Goal: Transaction & Acquisition: Purchase product/service

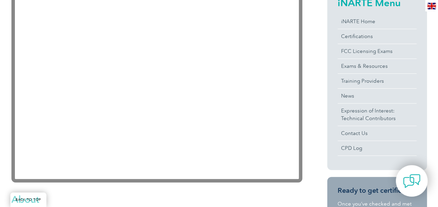
scroll to position [192, 0]
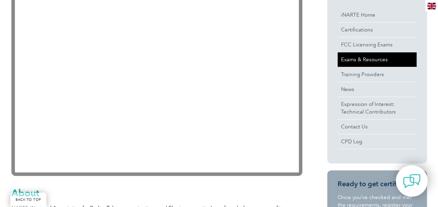
click at [363, 61] on link "Exams & Resources" at bounding box center [376, 59] width 79 height 15
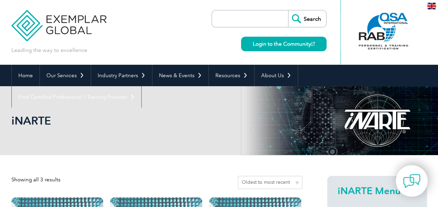
scroll to position [181, 0]
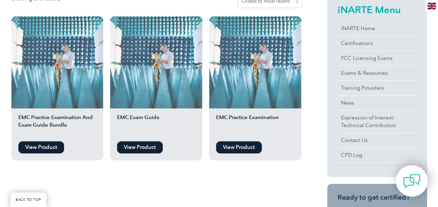
click at [47, 148] on link "View Product" at bounding box center [41, 147] width 46 height 12
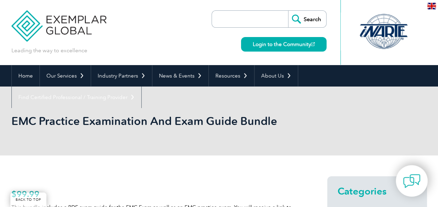
scroll to position [181, 0]
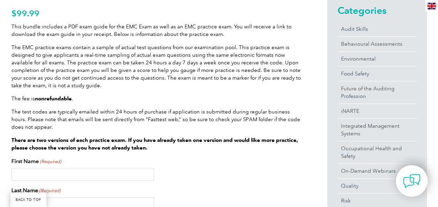
click at [94, 179] on input "First Name (Required)" at bounding box center [82, 174] width 143 height 12
type input "Takehiko"
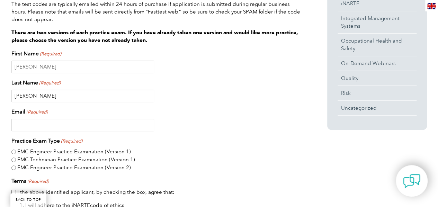
scroll to position [300, 0]
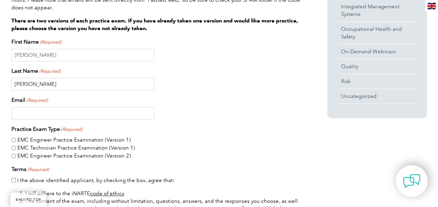
type input "[PERSON_NAME]"
click at [64, 110] on input "Email (Required)" at bounding box center [82, 113] width 143 height 12
type input "[EMAIL_ADDRESS][DOMAIN_NAME]"
click at [12, 148] on input "EMC Technician Practice Examination (Version 1)" at bounding box center [13, 148] width 4 height 4
radio input "true"
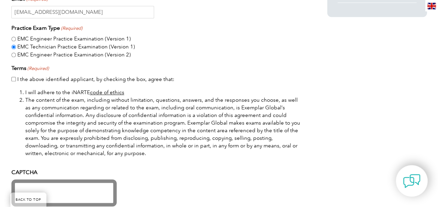
scroll to position [403, 0]
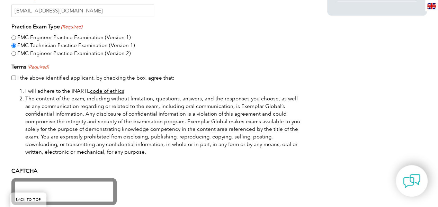
click at [107, 91] on link "code of ethics" at bounding box center [107, 91] width 34 height 6
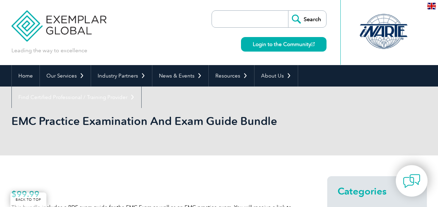
scroll to position [403, 0]
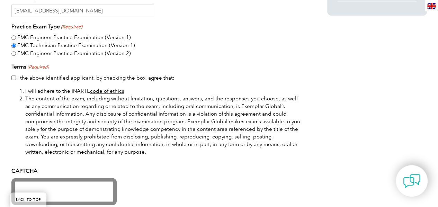
click at [13, 77] on input "I the above identified applicant, by checking the box, agree that:" at bounding box center [13, 77] width 4 height 4
checkbox input "true"
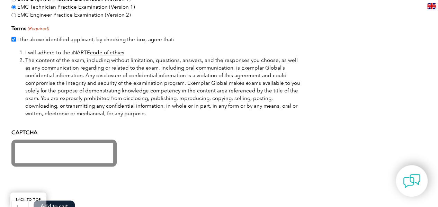
scroll to position [460, 0]
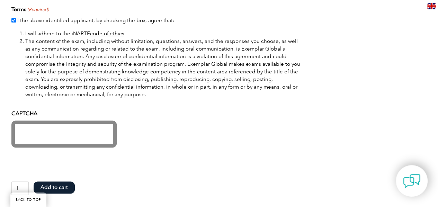
click at [55, 184] on button "Add to cart" at bounding box center [54, 187] width 41 height 12
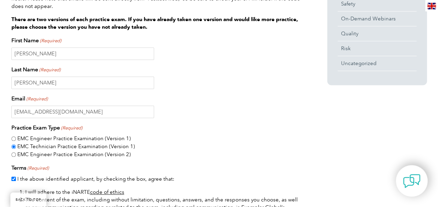
scroll to position [321, 0]
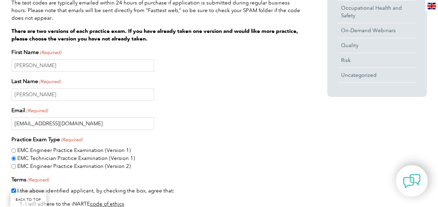
click at [55, 122] on input "[EMAIL_ADDRESS][DOMAIN_NAME]" at bounding box center [82, 123] width 143 height 12
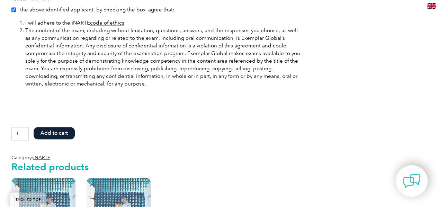
type input "[EMAIL_ADDRESS][DOMAIN_NAME]"
click at [55, 133] on button "Add to cart" at bounding box center [54, 133] width 41 height 12
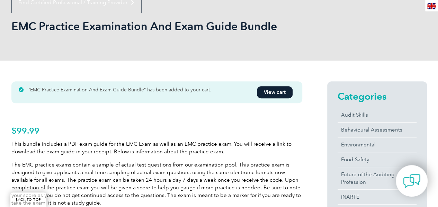
scroll to position [101, 0]
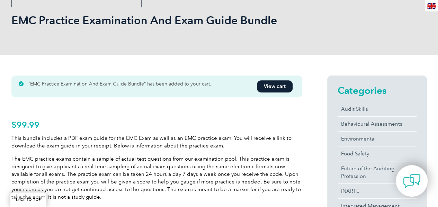
click at [275, 84] on link "View cart" at bounding box center [275, 86] width 36 height 12
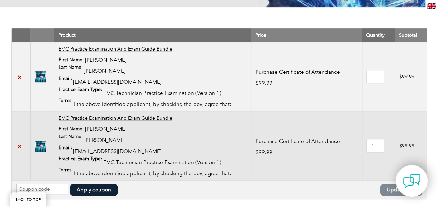
scroll to position [150, 0]
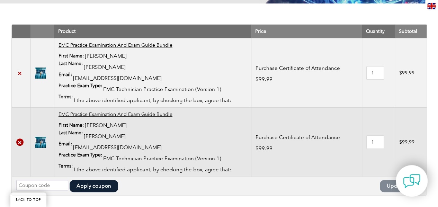
click at [20, 143] on link "×" at bounding box center [19, 141] width 7 height 7
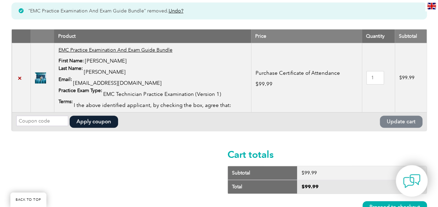
scroll to position [163, 0]
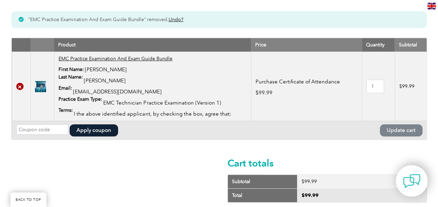
click at [19, 88] on link "×" at bounding box center [19, 86] width 7 height 7
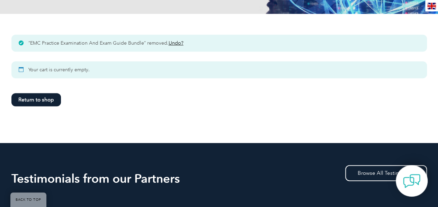
scroll to position [139, 0]
click at [47, 100] on link "Return to shop" at bounding box center [35, 99] width 49 height 13
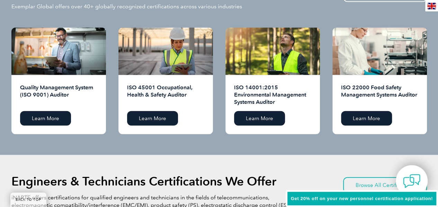
scroll to position [904, 0]
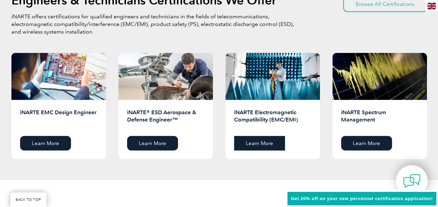
click at [247, 142] on link "Learn More" at bounding box center [259, 143] width 51 height 15
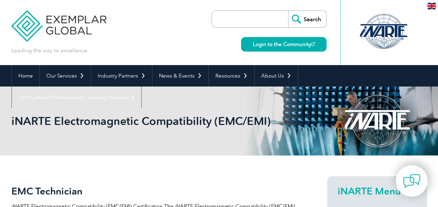
scroll to position [181, 0]
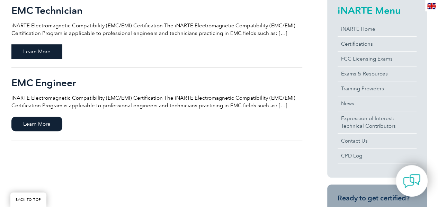
click at [42, 51] on span "Learn More" at bounding box center [36, 51] width 51 height 15
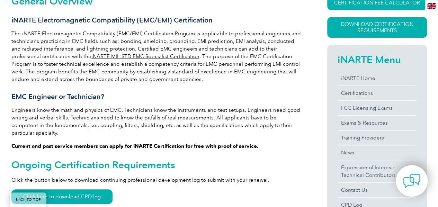
scroll to position [362, 0]
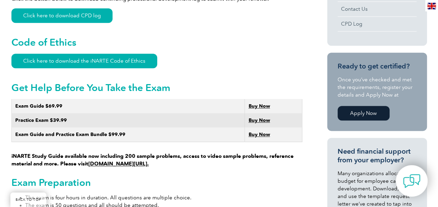
click at [264, 132] on link "Buy Now" at bounding box center [258, 135] width 21 height 6
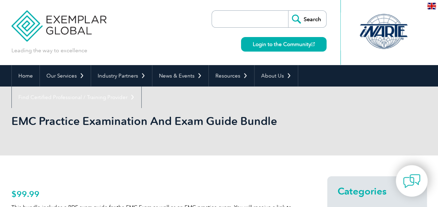
scroll to position [181, 0]
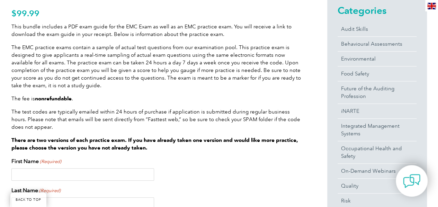
click at [47, 179] on input "First Name (Required)" at bounding box center [82, 174] width 143 height 12
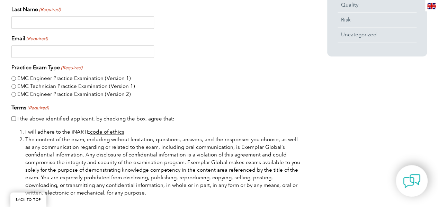
click at [39, 22] on input "Last Name (Required)" at bounding box center [82, 22] width 143 height 12
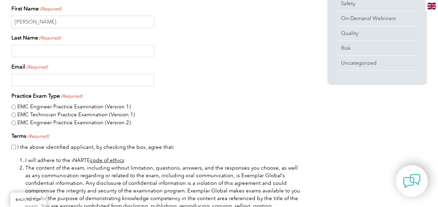
scroll to position [303, 0]
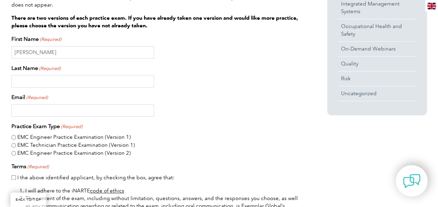
click at [74, 45] on div "First Name (Required) Ono" at bounding box center [156, 47] width 291 height 24
click at [53, 47] on input "[PERSON_NAME]" at bounding box center [82, 52] width 143 height 12
type input "O"
type input "[PERSON_NAME]"
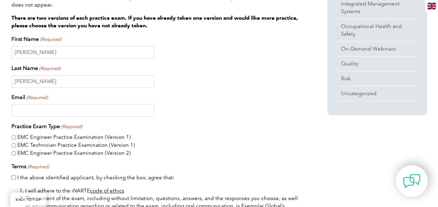
click at [38, 113] on input "Email (Required)" at bounding box center [82, 110] width 143 height 12
type input "[EMAIL_ADDRESS][DOMAIN_NAME]"
click at [12, 144] on input "EMC Technician Practice Examination (Version 1)" at bounding box center [13, 145] width 4 height 4
radio input "true"
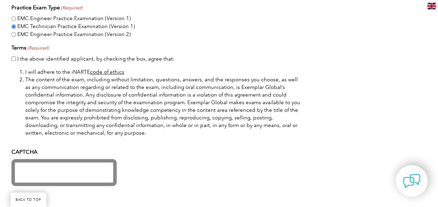
scroll to position [432, 0]
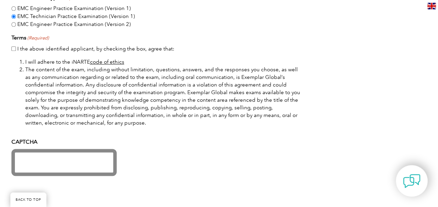
click at [14, 47] on input "I the above identified applicant, by checking the box, agree that:" at bounding box center [13, 48] width 4 height 4
checkbox input "true"
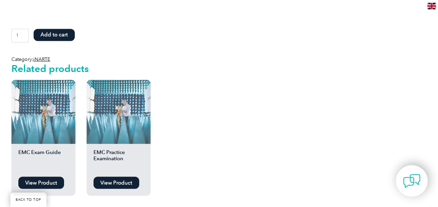
click at [65, 34] on button "Add to cart" at bounding box center [54, 35] width 41 height 12
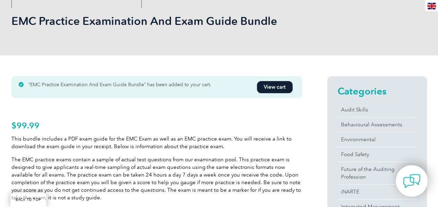
scroll to position [122, 0]
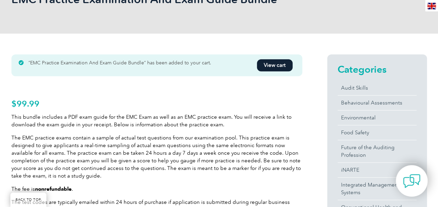
click at [276, 66] on link "View cart" at bounding box center [275, 65] width 36 height 12
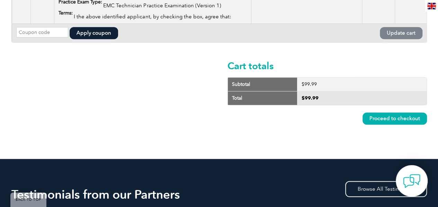
scroll to position [240, 0]
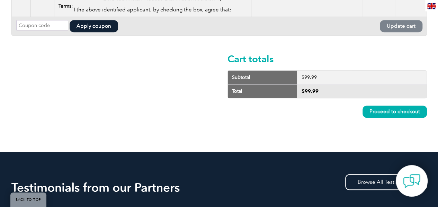
click at [399, 109] on link "Proceed to checkout" at bounding box center [394, 112] width 64 height 12
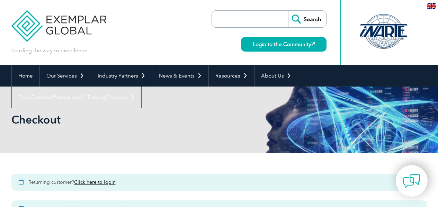
select select "[GEOGRAPHIC_DATA]"
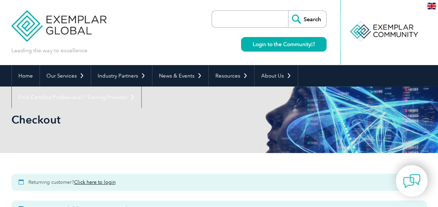
scroll to position [181, 0]
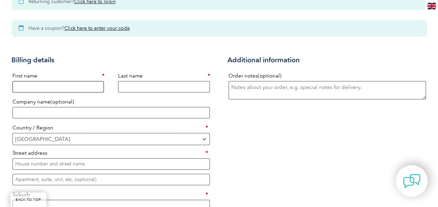
click at [82, 85] on input "First name *" at bounding box center [58, 86] width 92 height 11
type input "Takehiko"
click at [126, 89] on input "Last name *" at bounding box center [164, 86] width 92 height 11
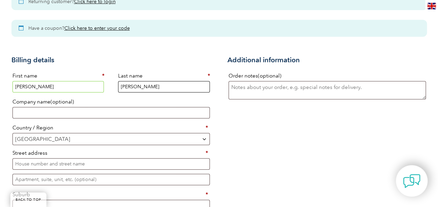
type input "[PERSON_NAME]"
click at [200, 137] on span "Australia" at bounding box center [111, 138] width 197 height 11
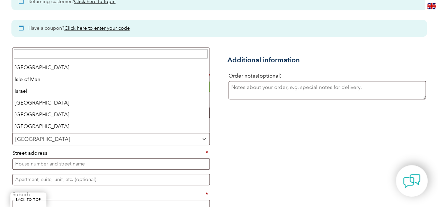
scroll to position [1275, 0]
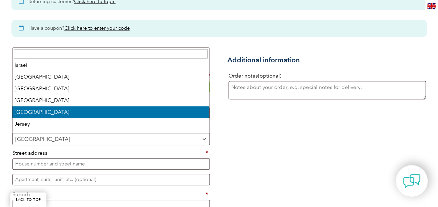
select select "JP"
select select "Checkout"
select select "JP"
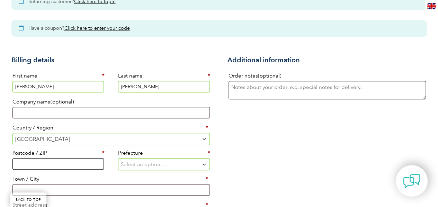
click at [88, 164] on input "Postcode / ZIP *" at bounding box center [58, 163] width 92 height 11
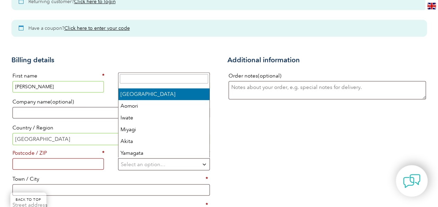
click at [206, 163] on b "State" at bounding box center [204, 165] width 6 height 6
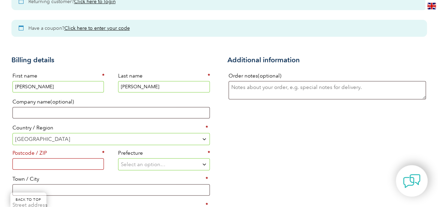
click at [75, 165] on input "Postcode / ZIP *" at bounding box center [58, 163] width 92 height 11
type input "４"
type input "412-0043"
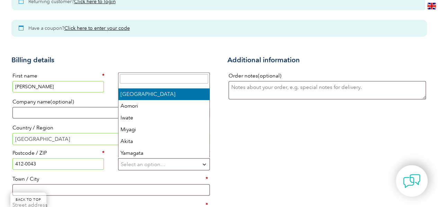
click at [137, 161] on span "Select an option…" at bounding box center [143, 164] width 45 height 6
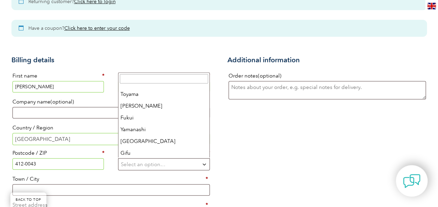
scroll to position [192, 0]
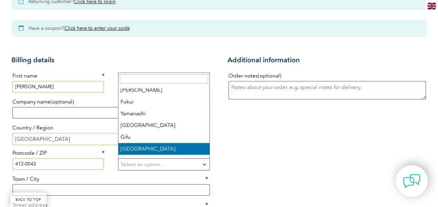
select select "JP22"
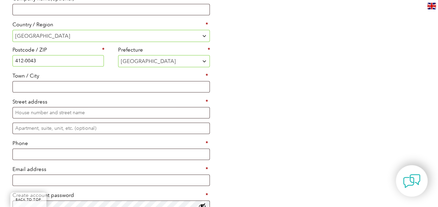
scroll to position [286, 0]
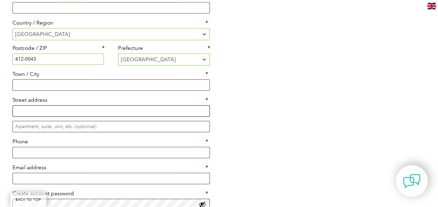
click at [51, 107] on input "Street address *" at bounding box center [110, 110] width 197 height 11
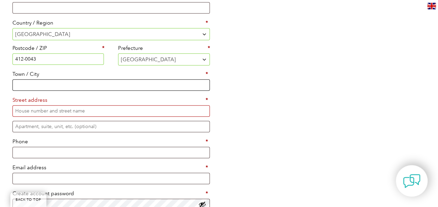
click at [51, 81] on input "Town / City *" at bounding box center [110, 84] width 197 height 11
type input "Gotemba"
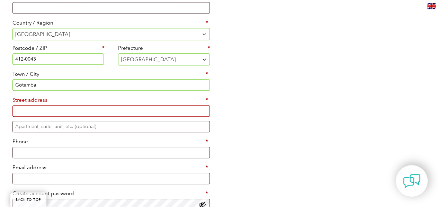
click at [51, 111] on input "Street address *" at bounding box center [110, 110] width 197 height 11
click at [88, 124] on input "Apartment, suite, unit, etc. (optional)" at bounding box center [110, 126] width 197 height 11
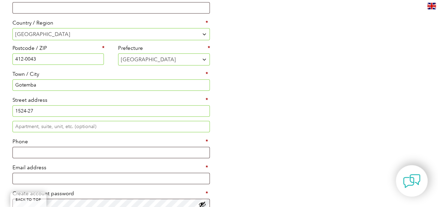
drag, startPoint x: 113, startPoint y: 161, endPoint x: 105, endPoint y: 149, distance: 14.5
click at [105, 149] on div "First name * Takehiko Last name * Ono Company name (optional) Country / Region …" at bounding box center [110, 75] width 199 height 220
click at [105, 149] on input "Phone *" at bounding box center [110, 152] width 197 height 11
click at [45, 109] on input "1524-27" at bounding box center [110, 110] width 197 height 11
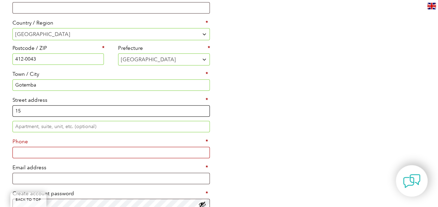
type input "1"
type input "に"
type input "Niihashi"
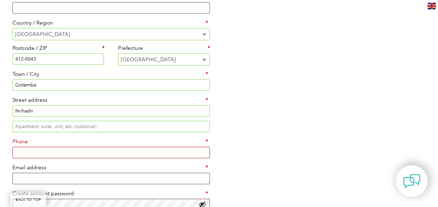
click at [91, 154] on input "Phone *" at bounding box center [110, 152] width 197 height 11
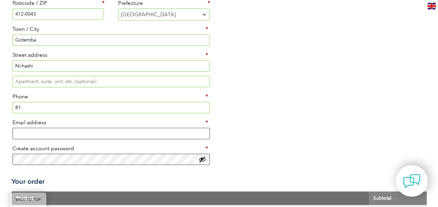
scroll to position [325, 0]
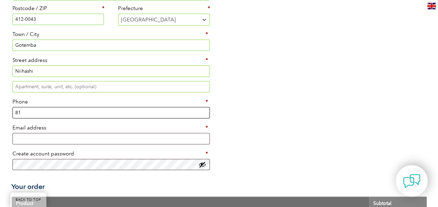
type input "8"
type input "[PHONE_NUMBER]"
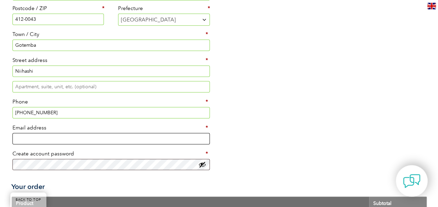
click at [46, 137] on input "Email address *" at bounding box center [110, 138] width 197 height 11
type input "[EMAIL_ADDRESS][DOMAIN_NAME]"
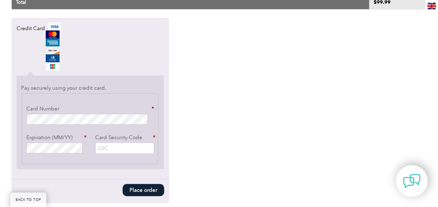
scroll to position [635, 0]
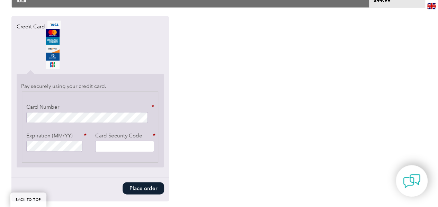
click at [126, 143] on input "Card Security Code *" at bounding box center [124, 146] width 59 height 11
type input "122"
click at [139, 183] on button "Place order" at bounding box center [144, 188] width 42 height 12
click at [139, 182] on button "Place order" at bounding box center [144, 188] width 42 height 12
click at [138, 182] on button "Place order" at bounding box center [144, 188] width 42 height 12
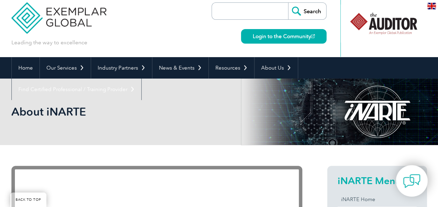
scroll to position [150, 0]
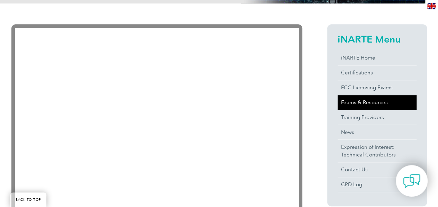
click at [349, 100] on link "Exams & Resources" at bounding box center [376, 102] width 79 height 15
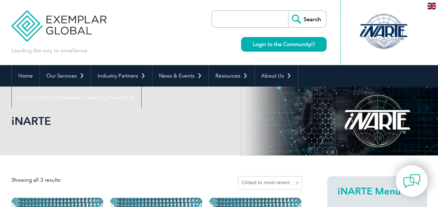
scroll to position [181, 0]
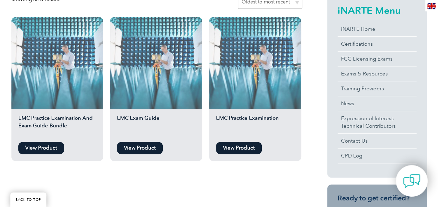
click at [36, 143] on link "View Product" at bounding box center [41, 148] width 46 height 12
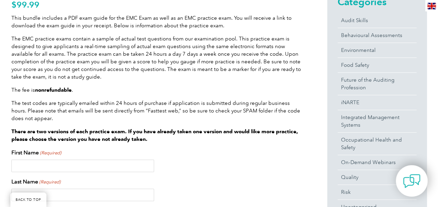
scroll to position [197, 0]
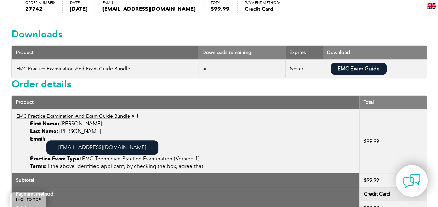
scroll to position [173, 0]
